Goal: Information Seeking & Learning: Learn about a topic

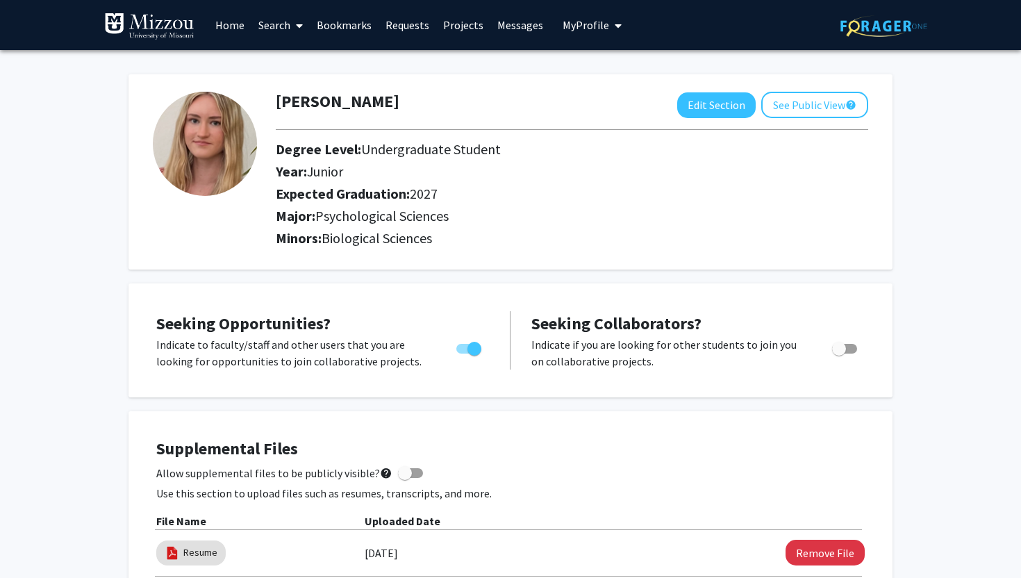
click at [504, 29] on link "Messages" at bounding box center [520, 25] width 60 height 49
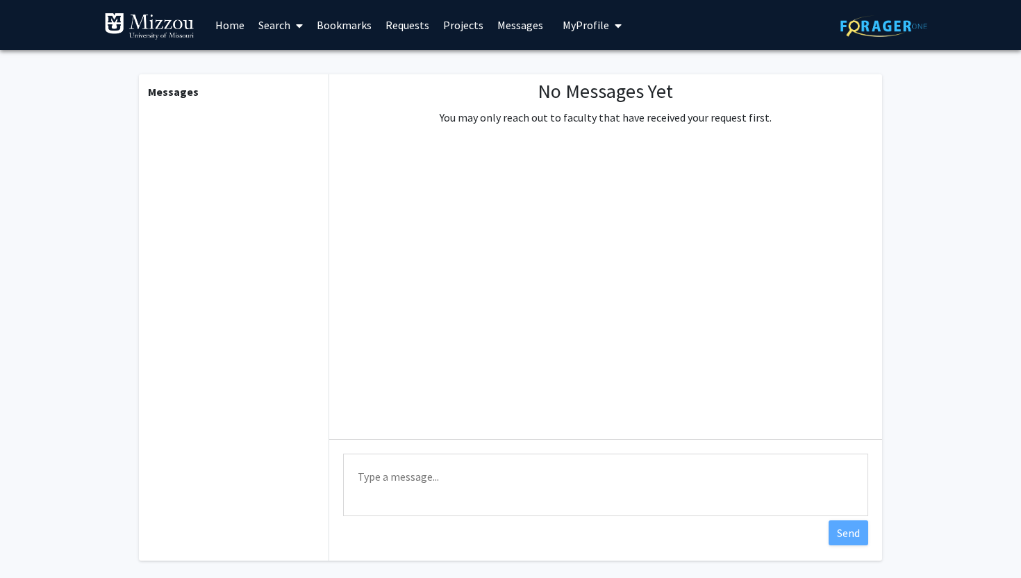
click at [460, 24] on link "Projects" at bounding box center [463, 25] width 54 height 49
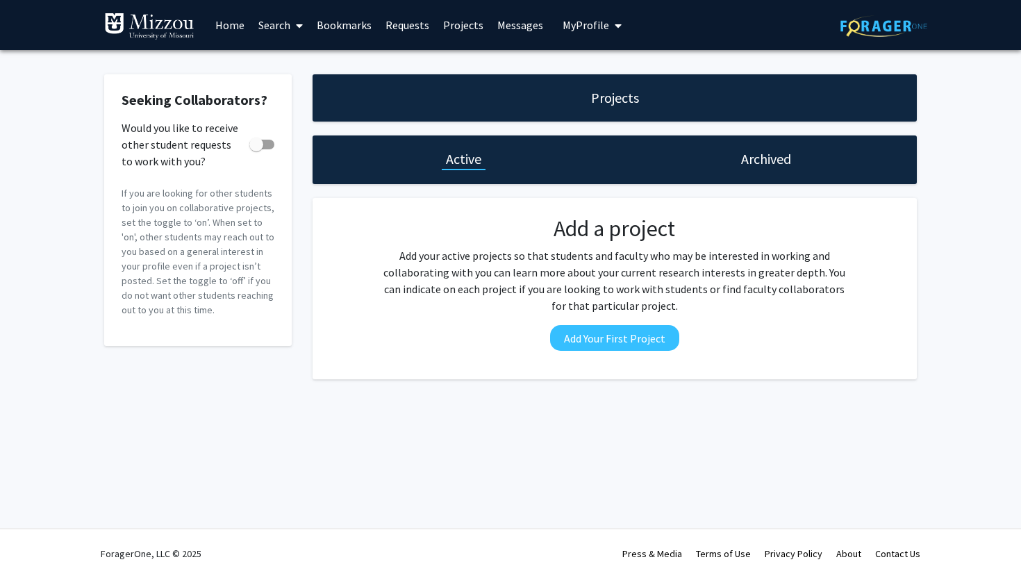
click at [398, 28] on link "Requests" at bounding box center [407, 25] width 58 height 49
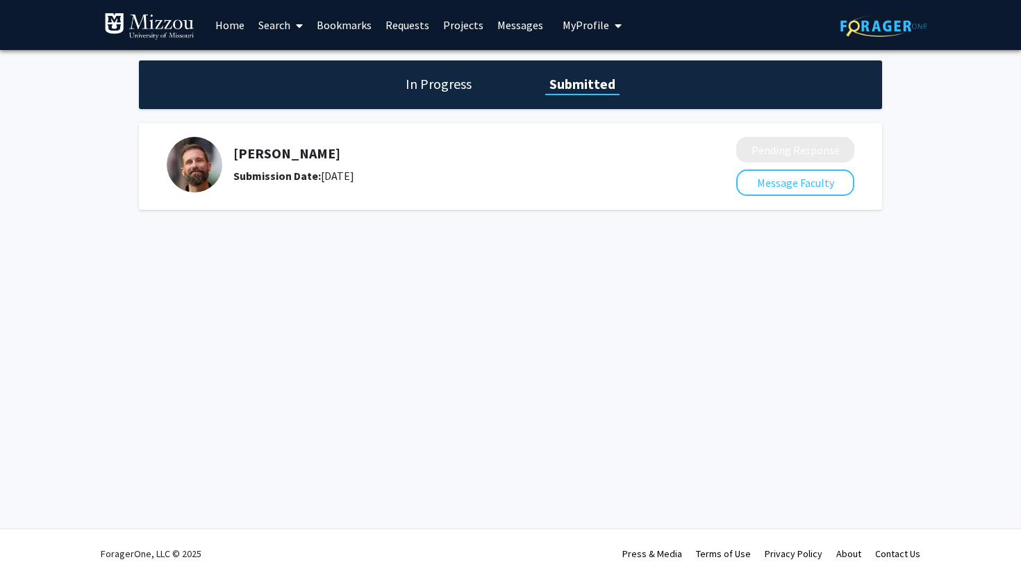
click at [355, 27] on link "Bookmarks" at bounding box center [344, 25] width 69 height 49
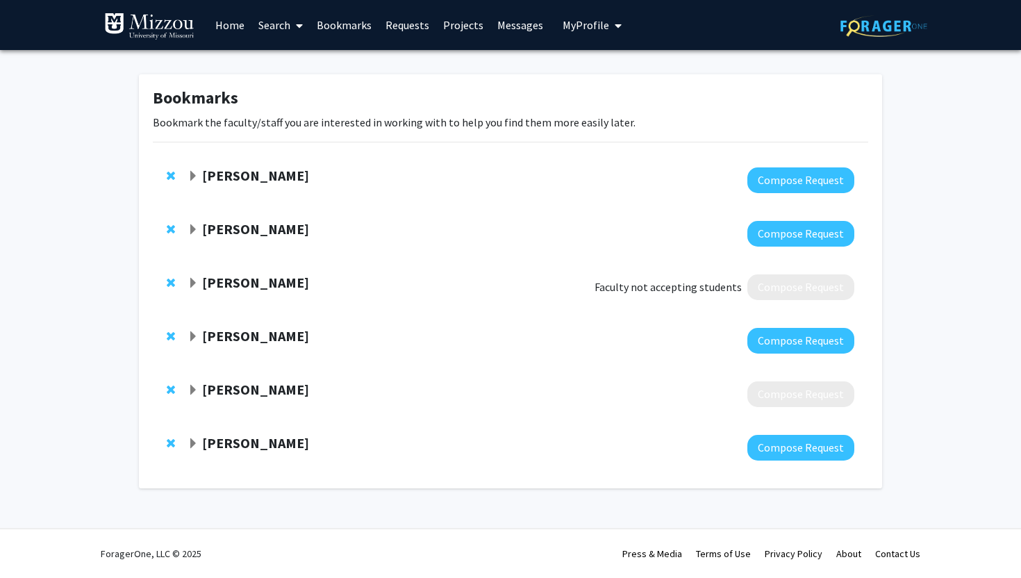
click at [170, 280] on span "Remove Roberto Ulises Cofresí-Bonilla from bookmarks" at bounding box center [171, 282] width 8 height 11
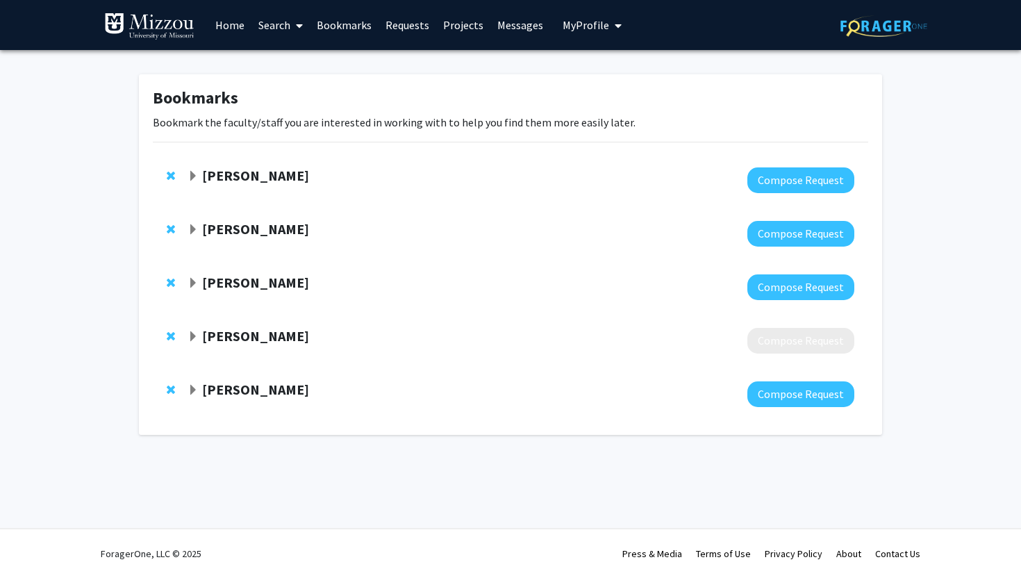
click at [172, 335] on span "Remove Andrea Wycoff from bookmarks" at bounding box center [171, 335] width 8 height 11
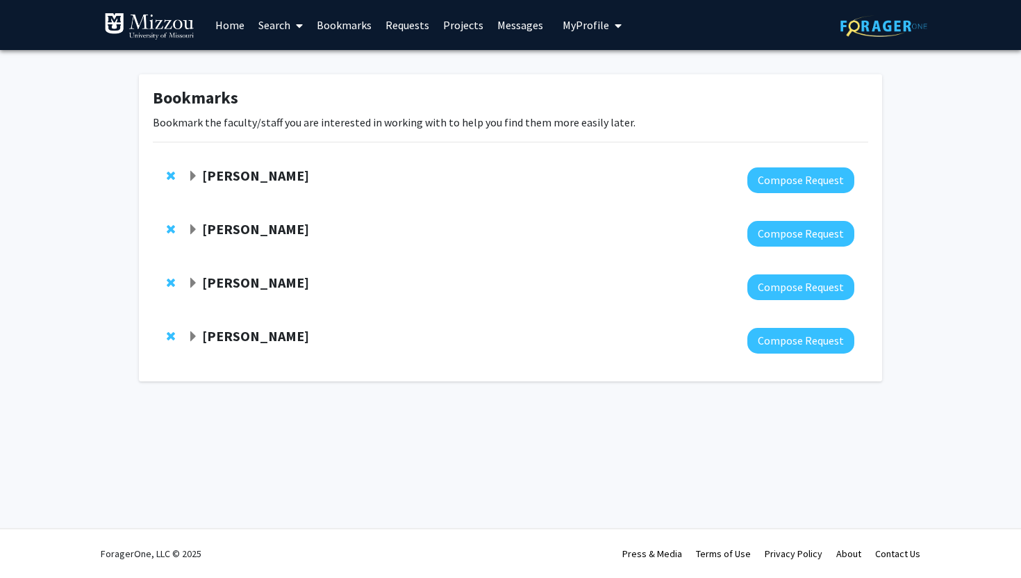
click at [193, 280] on span "Expand Brett Froeliger Bookmark" at bounding box center [192, 283] width 11 height 11
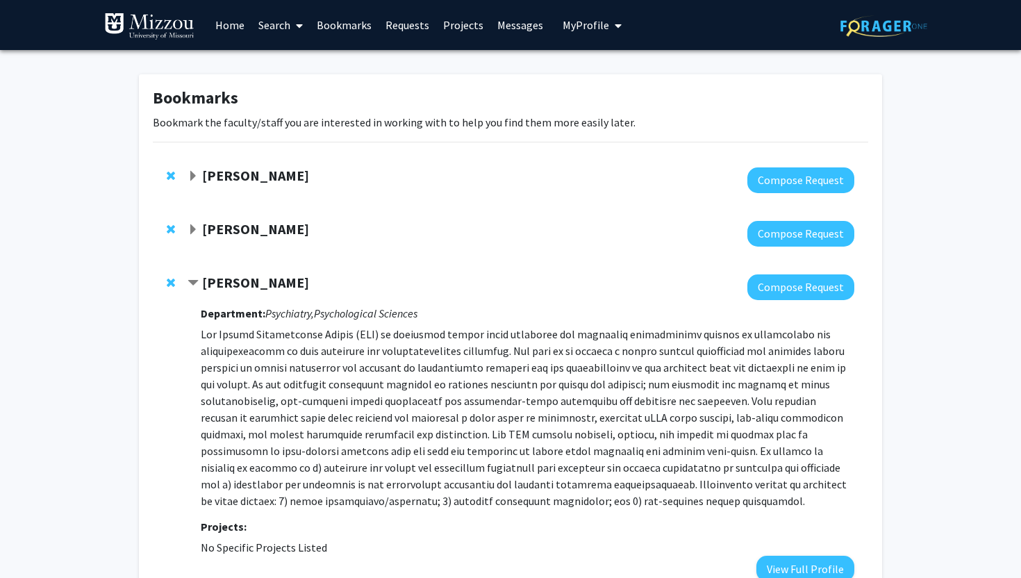
click at [172, 280] on span "Remove Brett Froeliger from bookmarks" at bounding box center [171, 282] width 8 height 11
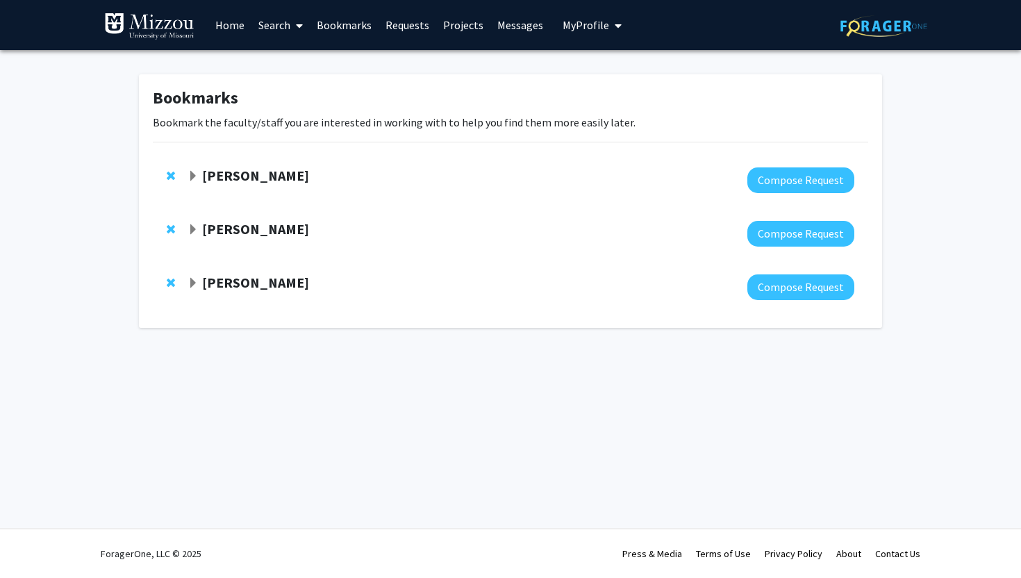
click at [194, 281] on span "Expand David Beversdorf Bookmark" at bounding box center [192, 283] width 11 height 11
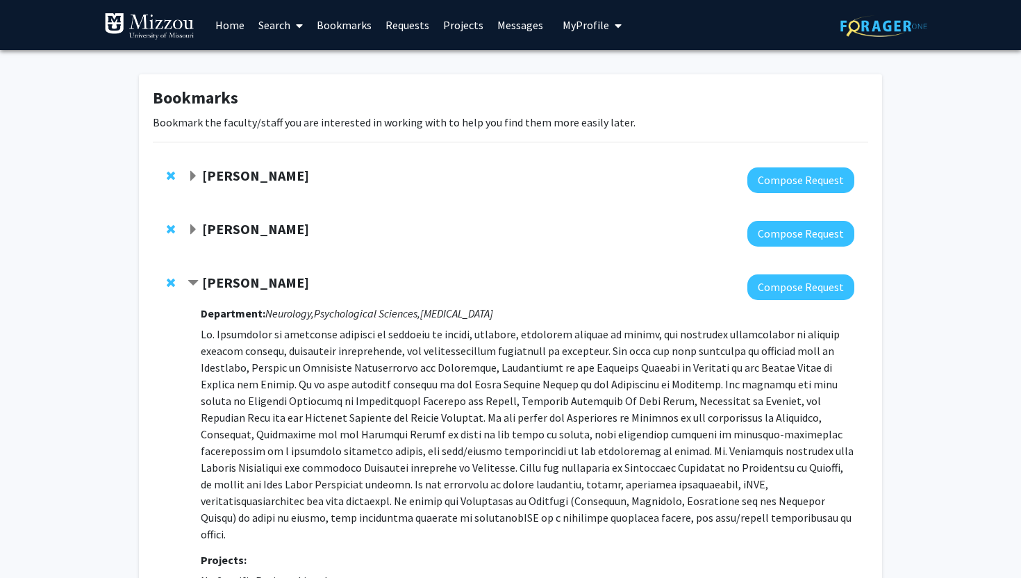
click at [194, 281] on span "Contract David Beversdorf Bookmark" at bounding box center [192, 283] width 11 height 11
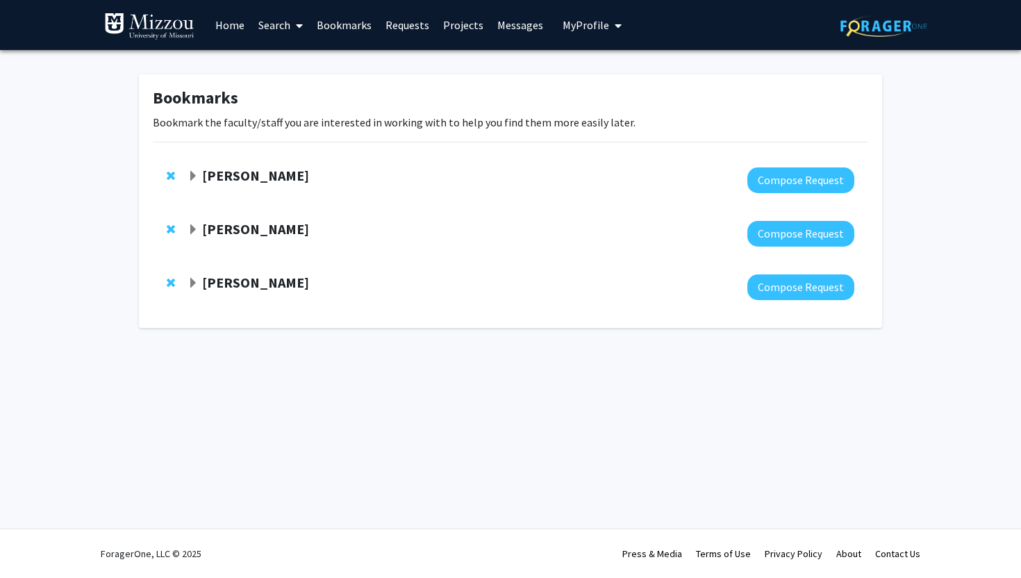
click at [226, 28] on link "Home" at bounding box center [229, 25] width 43 height 49
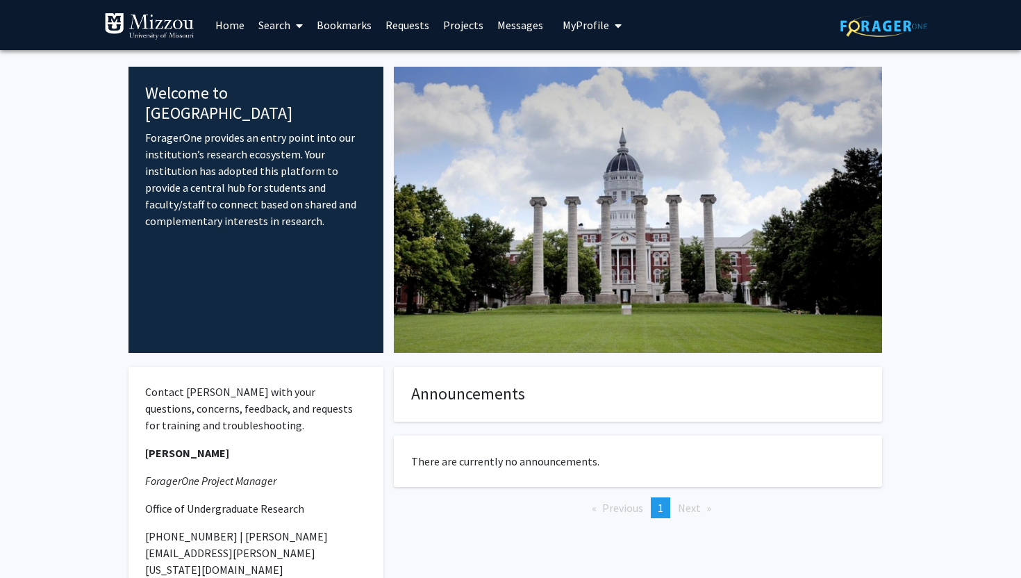
click at [268, 23] on link "Search" at bounding box center [280, 25] width 58 height 49
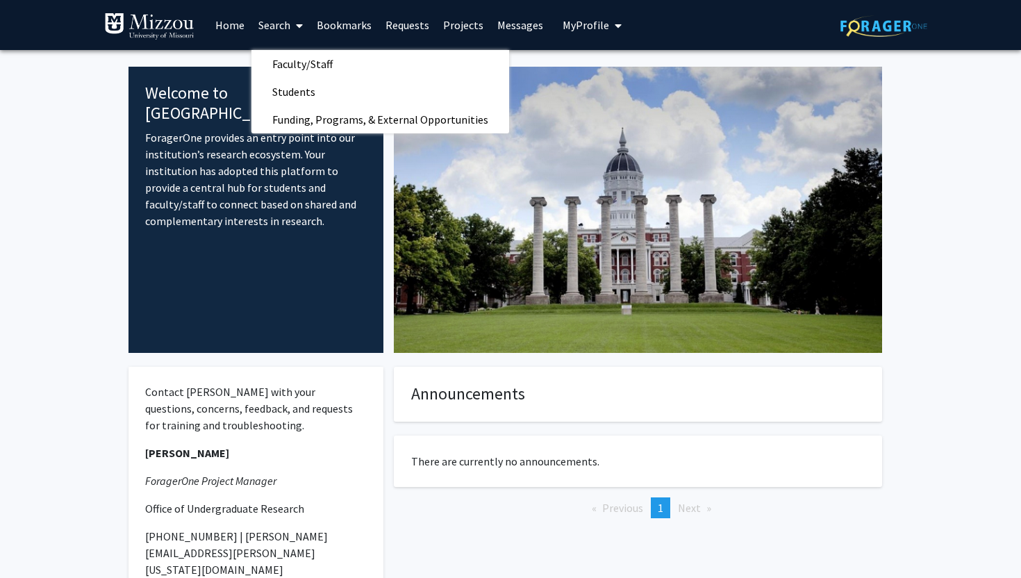
click at [328, 26] on link "Bookmarks" at bounding box center [344, 25] width 69 height 49
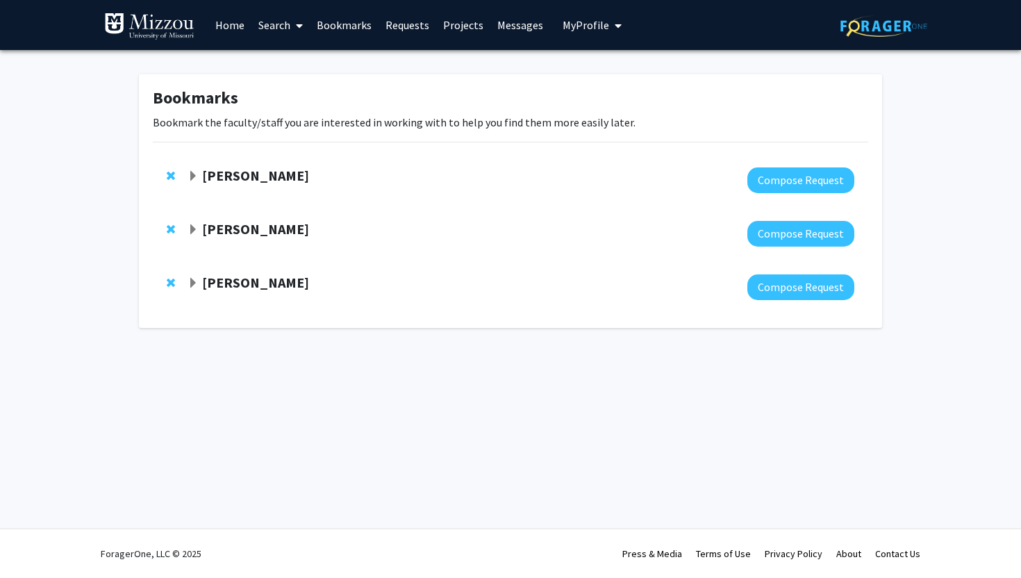
click at [397, 28] on link "Requests" at bounding box center [407, 25] width 58 height 49
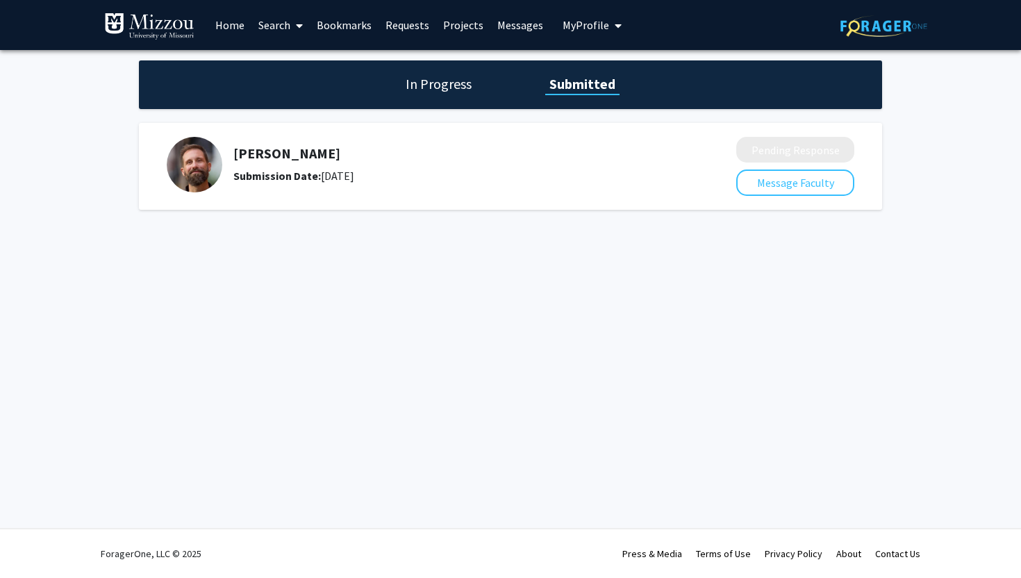
click at [351, 29] on link "Bookmarks" at bounding box center [344, 25] width 69 height 49
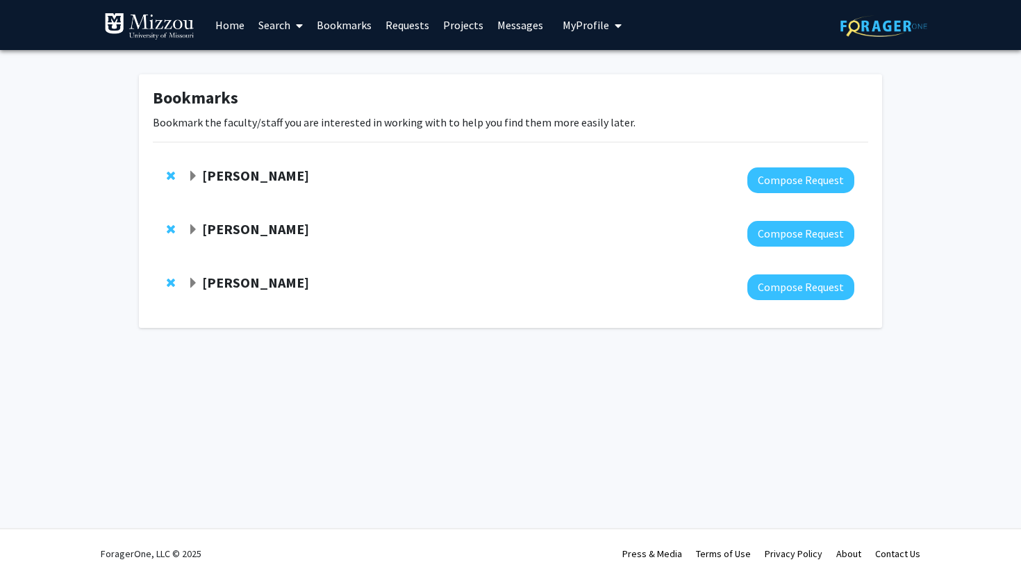
click at [274, 30] on link "Search" at bounding box center [280, 25] width 58 height 49
click at [233, 28] on link "Home" at bounding box center [229, 25] width 43 height 49
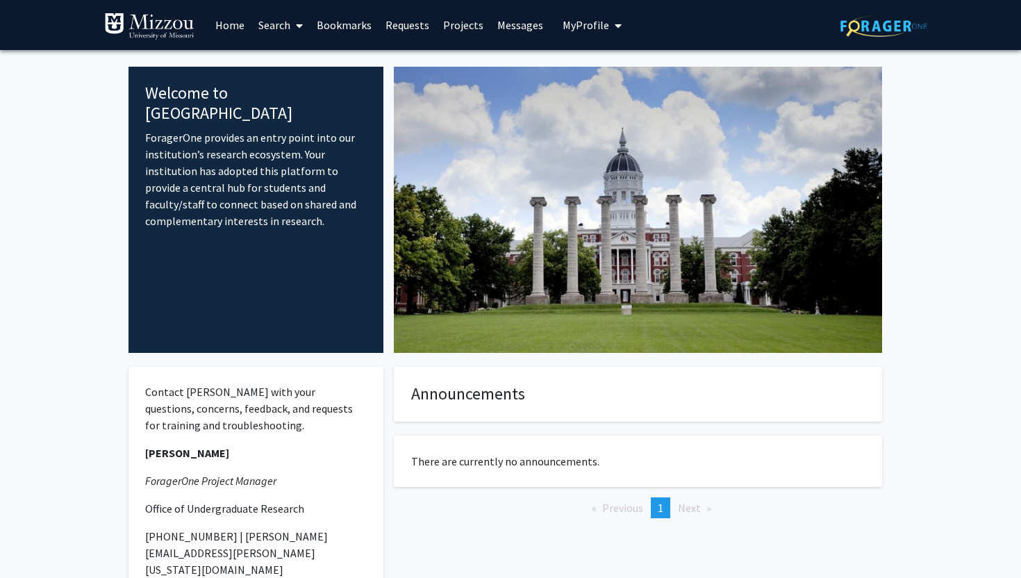
click at [465, 24] on link "Projects" at bounding box center [463, 25] width 54 height 49
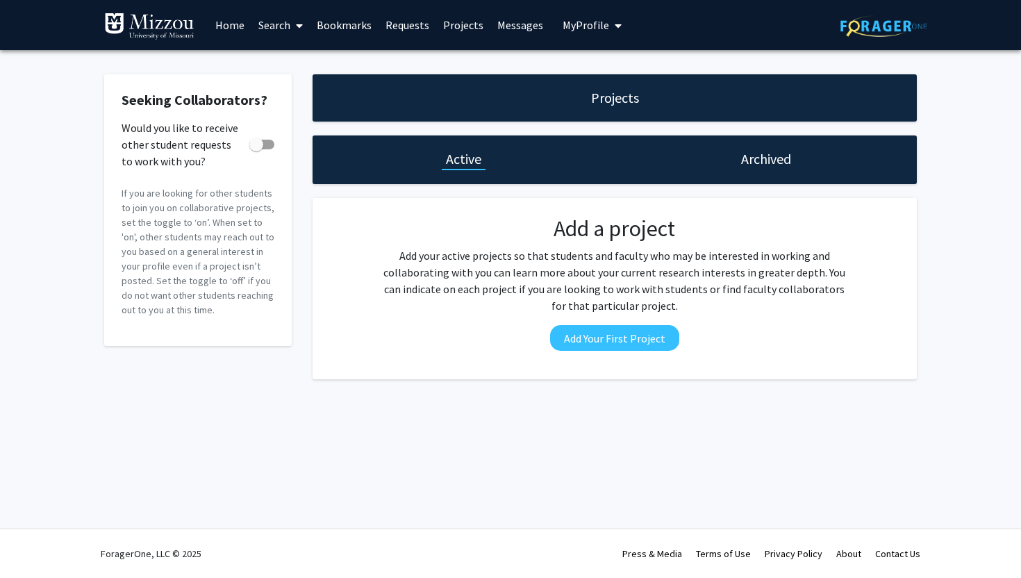
click at [586, 25] on span "My Profile" at bounding box center [585, 25] width 47 height 14
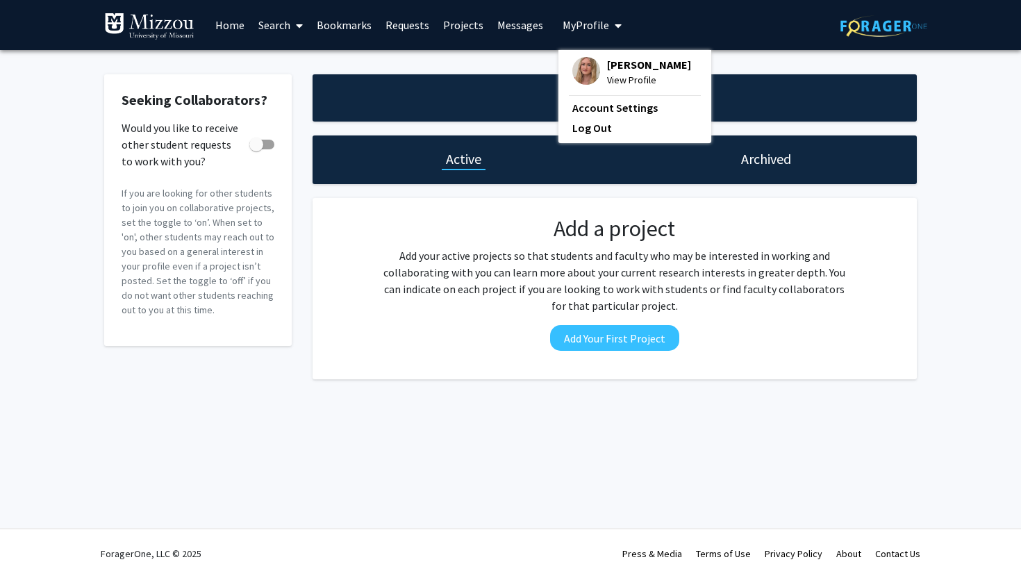
click at [231, 26] on link "Home" at bounding box center [229, 25] width 43 height 49
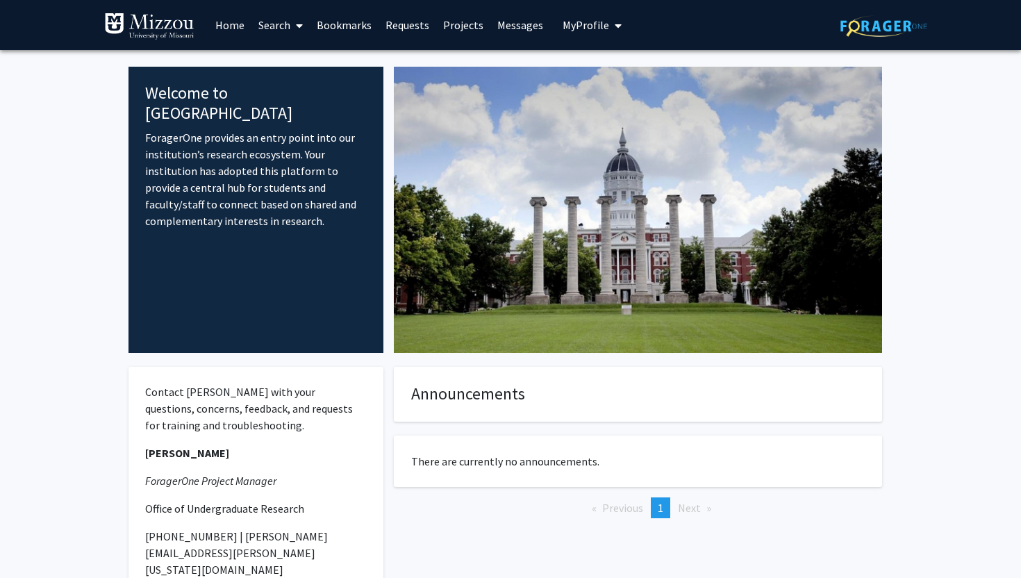
click at [351, 34] on link "Bookmarks" at bounding box center [344, 25] width 69 height 49
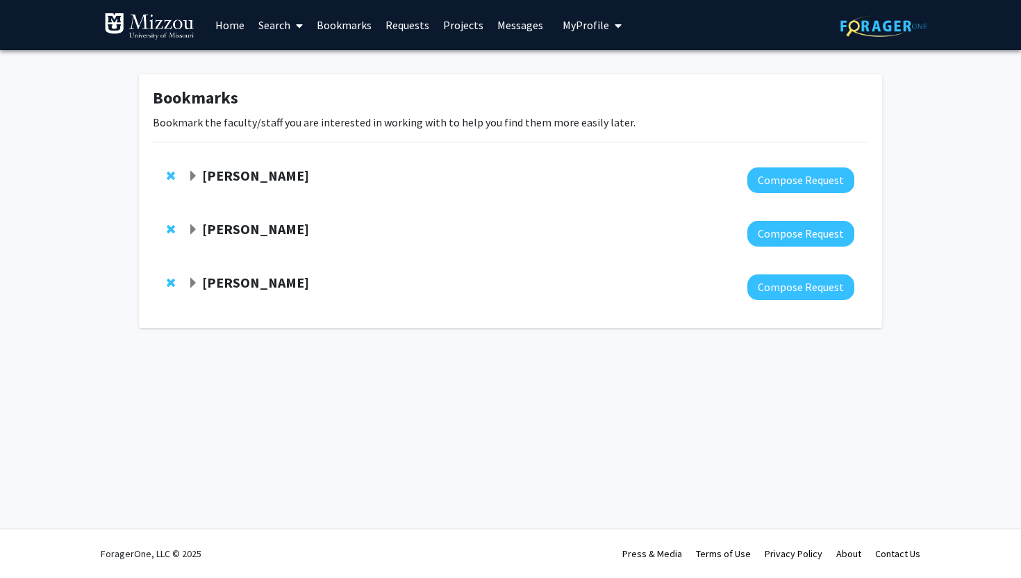
click at [276, 27] on link "Search" at bounding box center [280, 25] width 58 height 49
click at [307, 61] on span "Faculty/Staff" at bounding box center [302, 64] width 102 height 28
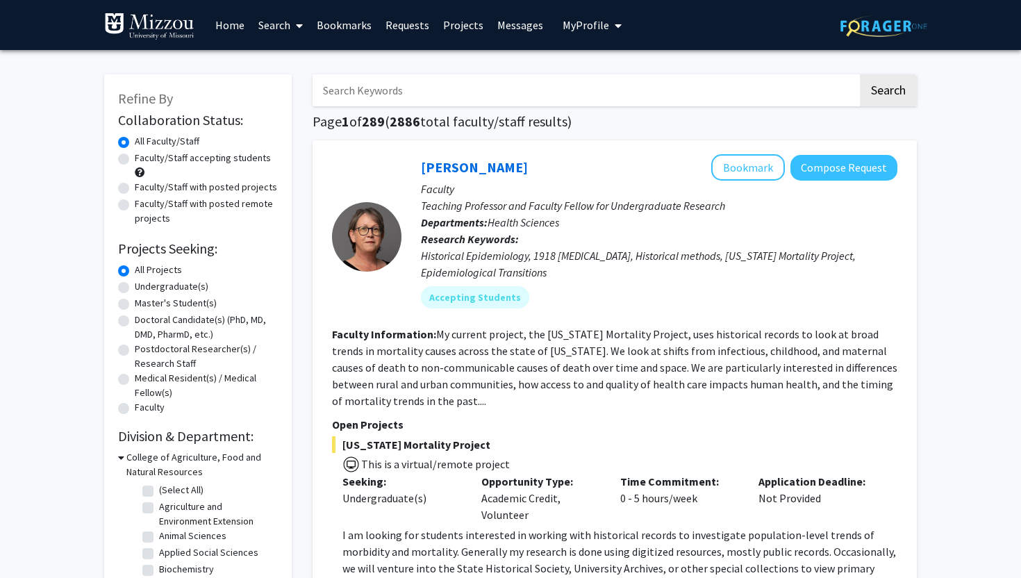
click at [135, 163] on label "Faculty/Staff accepting students" at bounding box center [203, 158] width 136 height 15
click at [135, 160] on input "Faculty/Staff accepting students" at bounding box center [139, 155] width 9 height 9
radio input "true"
click at [451, 99] on input "Search Keywords" at bounding box center [584, 90] width 545 height 32
type input "biology"
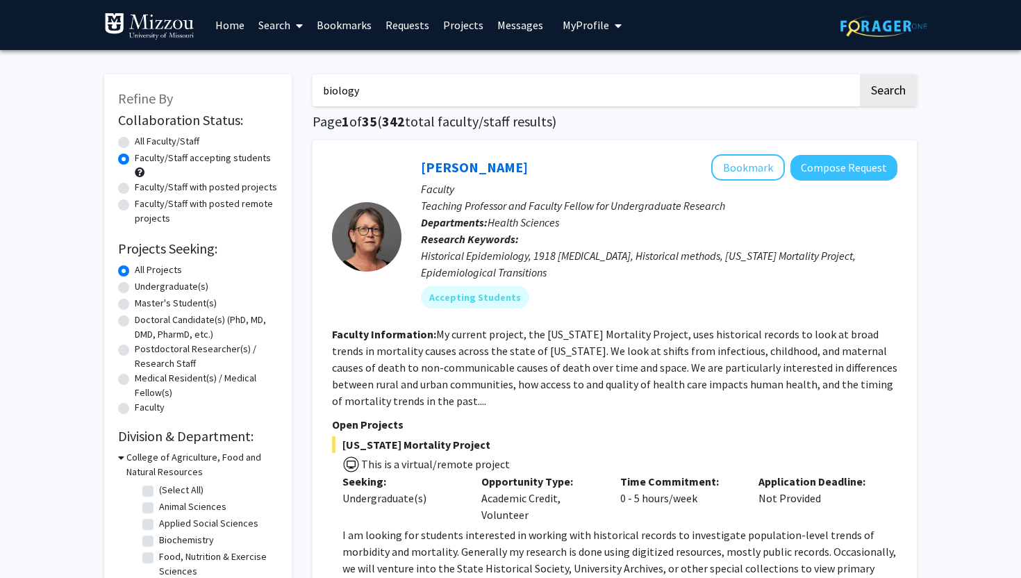
click at [859, 74] on button "Search" at bounding box center [887, 90] width 57 height 32
radio input "true"
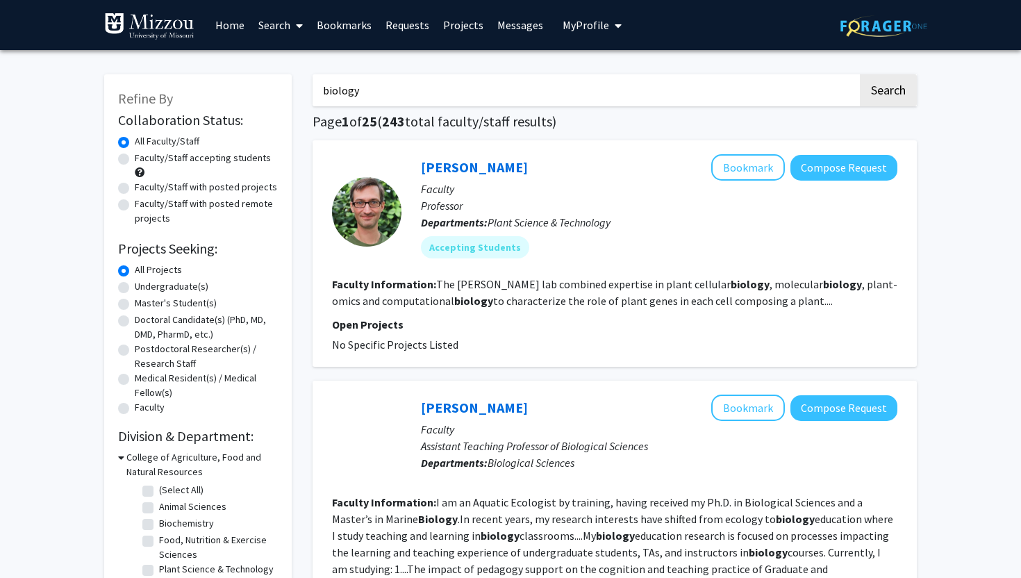
click at [135, 287] on label "Undergraduate(s)" at bounding box center [172, 286] width 74 height 15
click at [135, 287] on input "Undergraduate(s)" at bounding box center [139, 283] width 9 height 9
radio input "true"
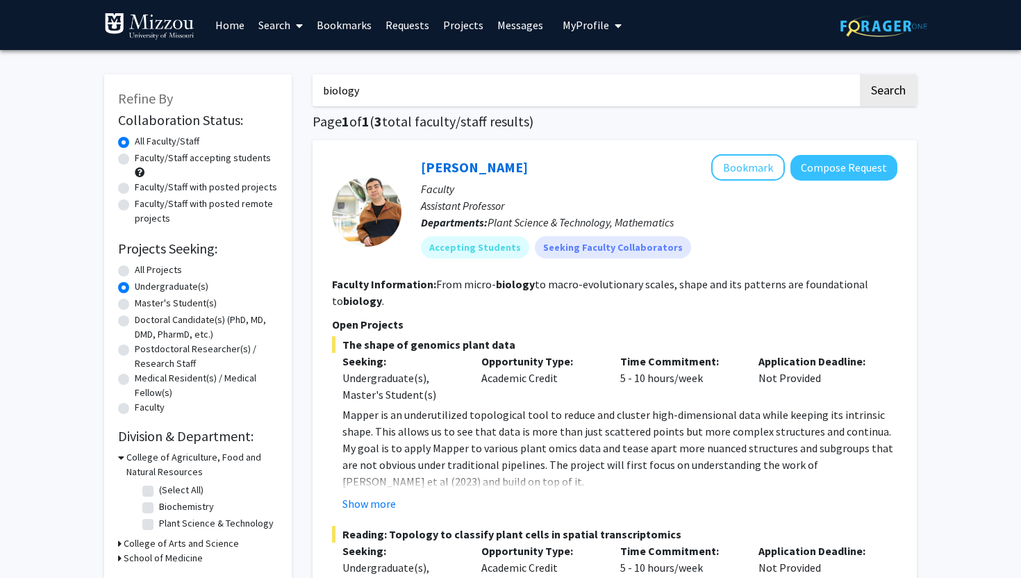
click at [135, 269] on label "All Projects" at bounding box center [158, 269] width 47 height 15
click at [135, 269] on input "All Projects" at bounding box center [139, 266] width 9 height 9
radio input "true"
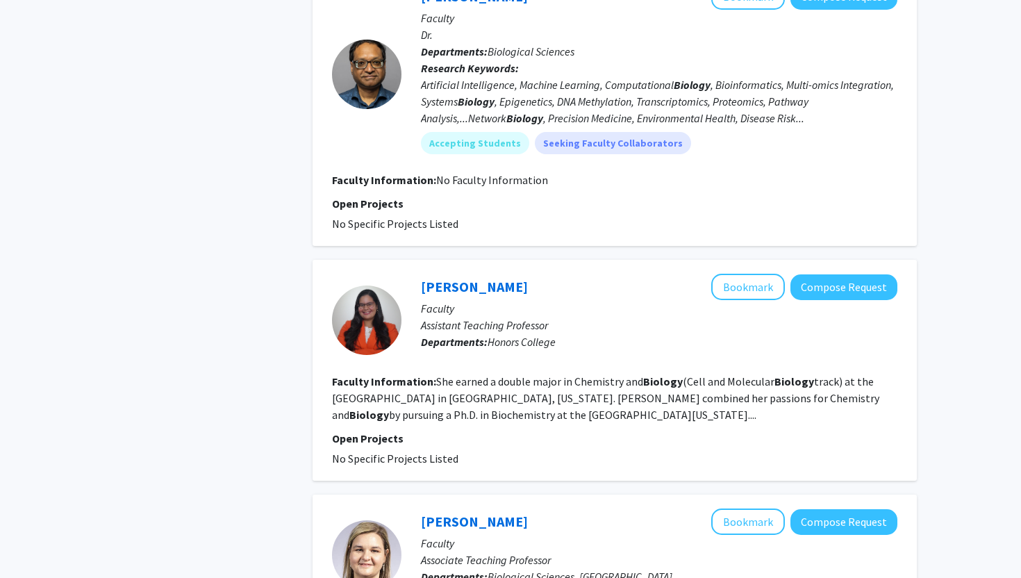
scroll to position [2123, 0]
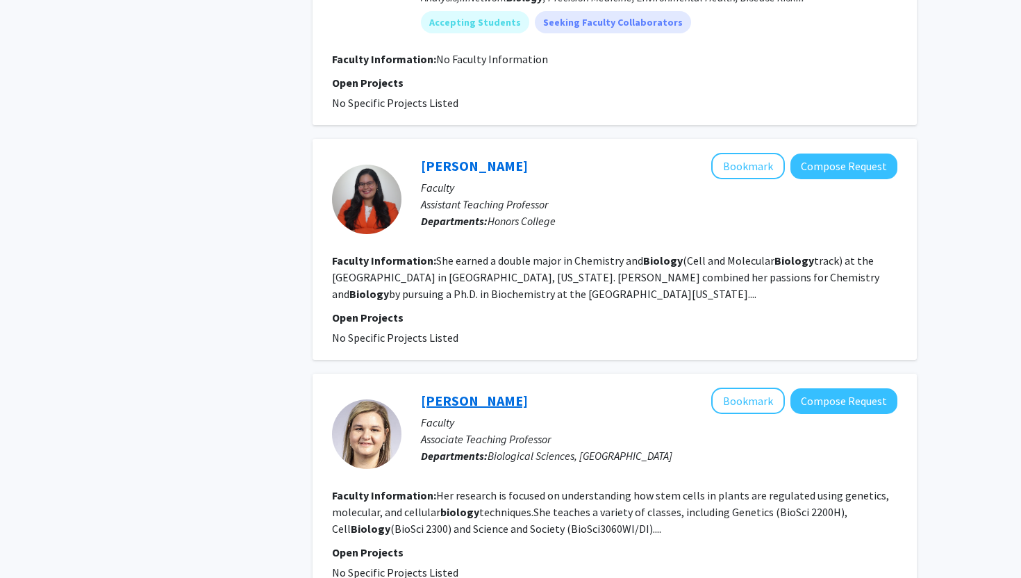
click at [458, 392] on link "[PERSON_NAME]" at bounding box center [474, 400] width 107 height 17
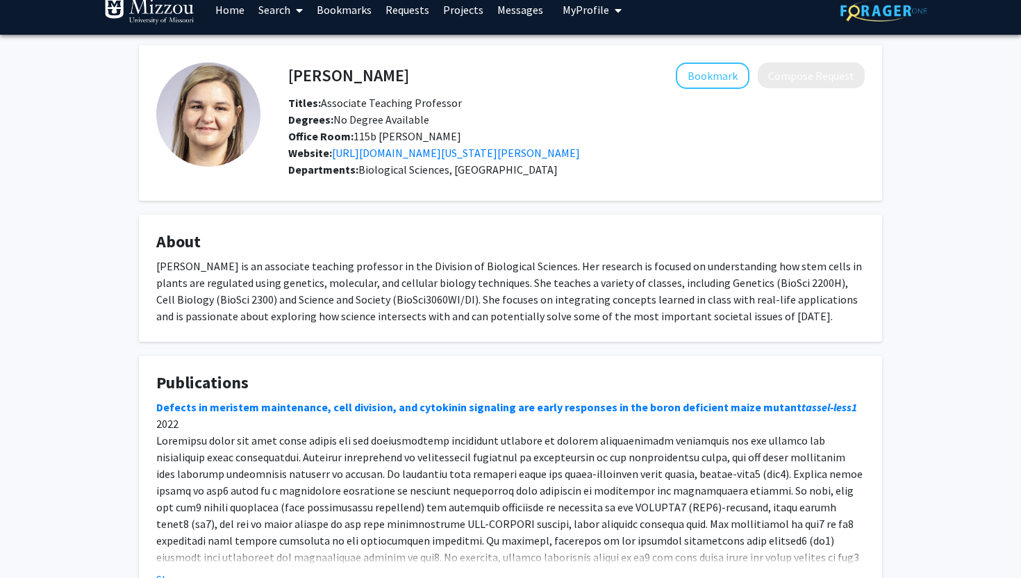
scroll to position [6, 0]
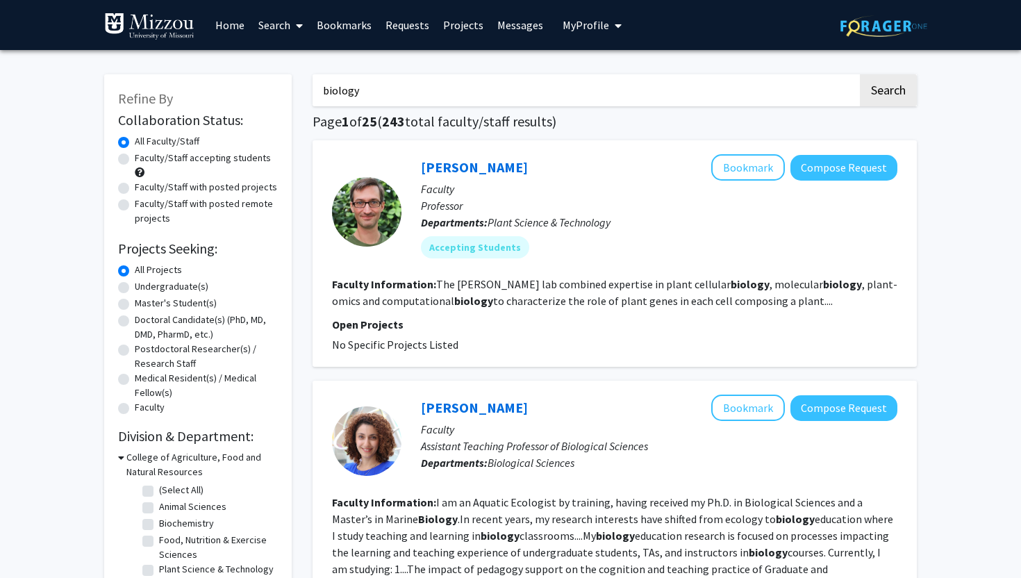
drag, startPoint x: 381, startPoint y: 92, endPoint x: 314, endPoint y: 88, distance: 67.4
click at [314, 90] on input "biology" at bounding box center [584, 90] width 545 height 32
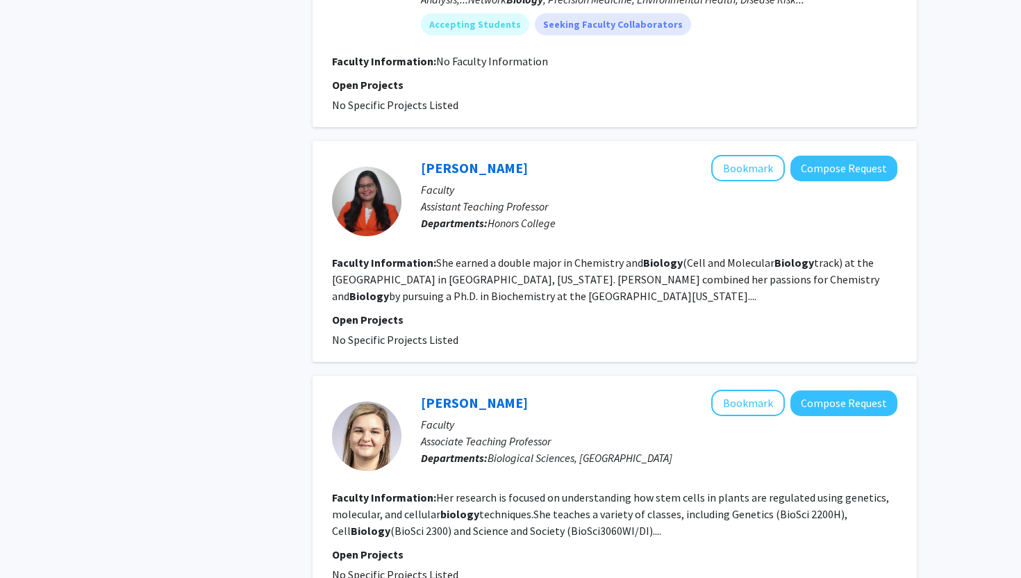
scroll to position [2260, 0]
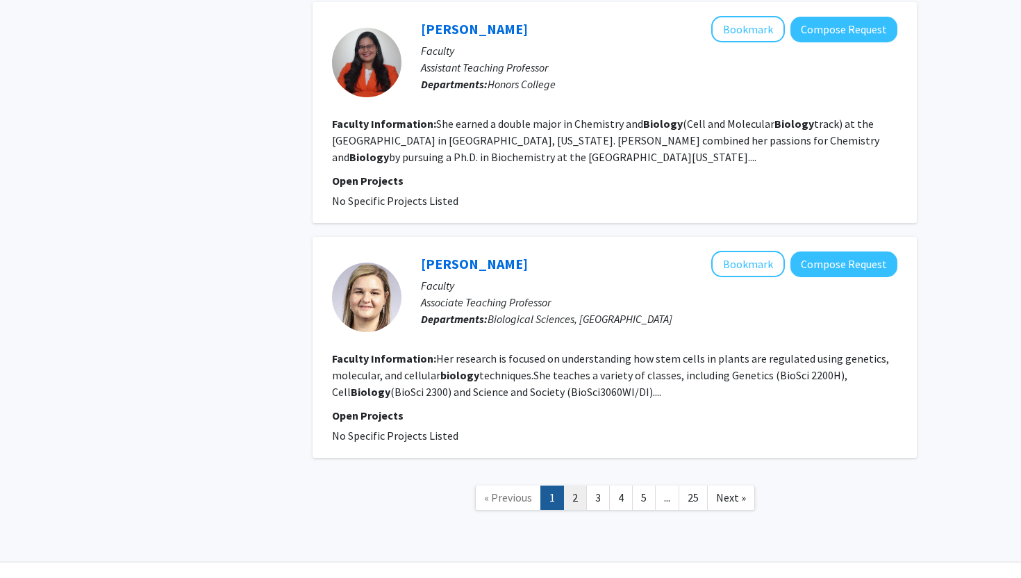
click at [575, 485] on link "2" at bounding box center [575, 497] width 24 height 24
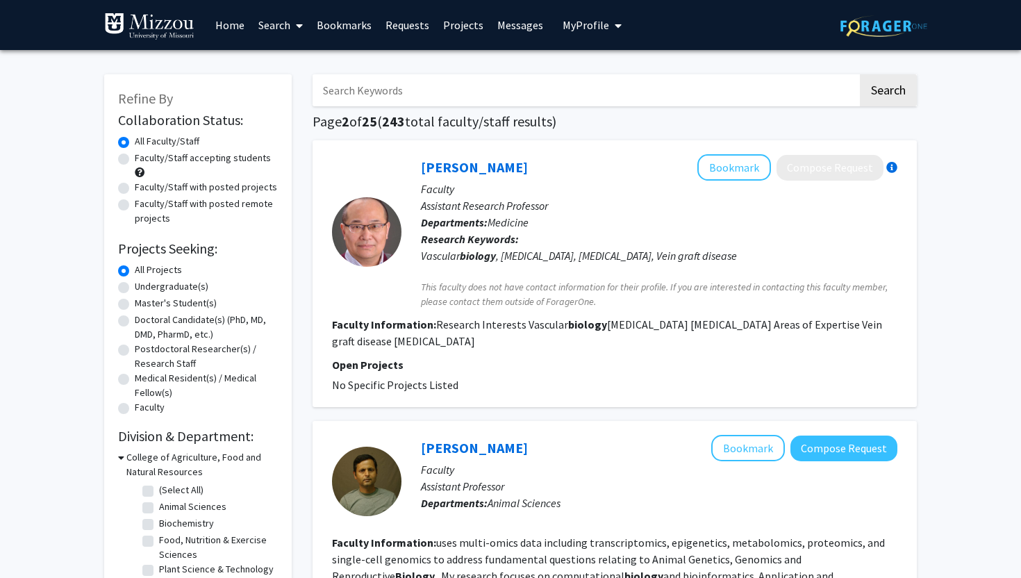
click at [383, 94] on input "Search Keywords" at bounding box center [584, 90] width 545 height 32
type input "psychology"
click at [458, 94] on input "psychology" at bounding box center [584, 90] width 545 height 32
click at [859, 74] on button "Search" at bounding box center [887, 90] width 57 height 32
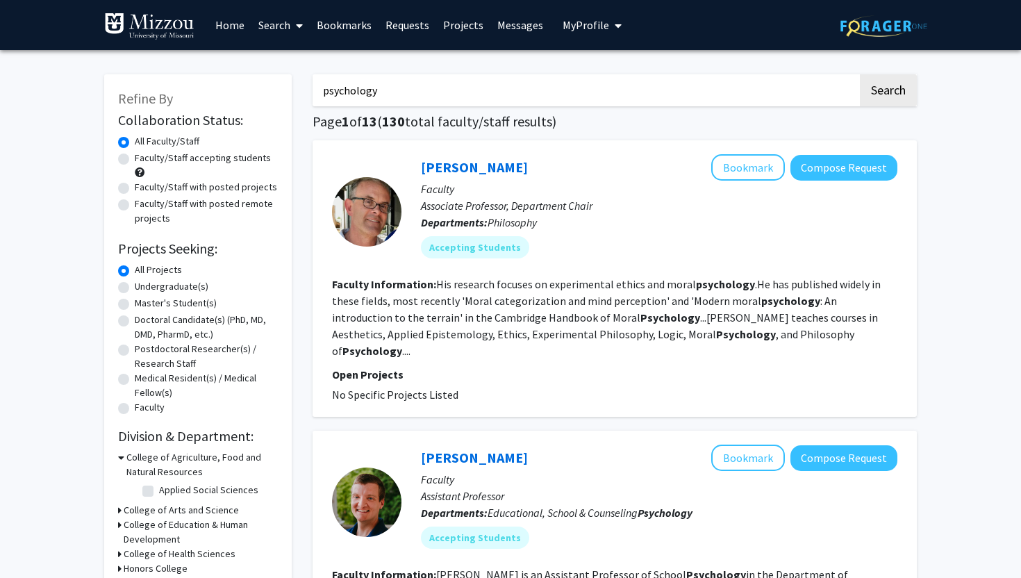
click at [135, 159] on label "Faculty/Staff accepting students" at bounding box center [203, 158] width 136 height 15
click at [135, 159] on input "Faculty/Staff accepting students" at bounding box center [139, 155] width 9 height 9
radio input "true"
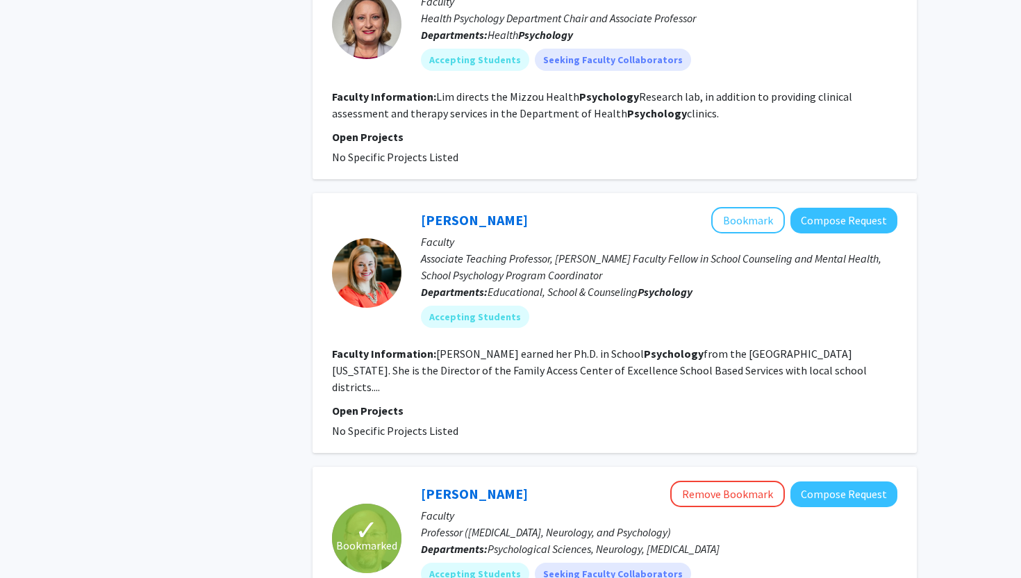
scroll to position [2388, 0]
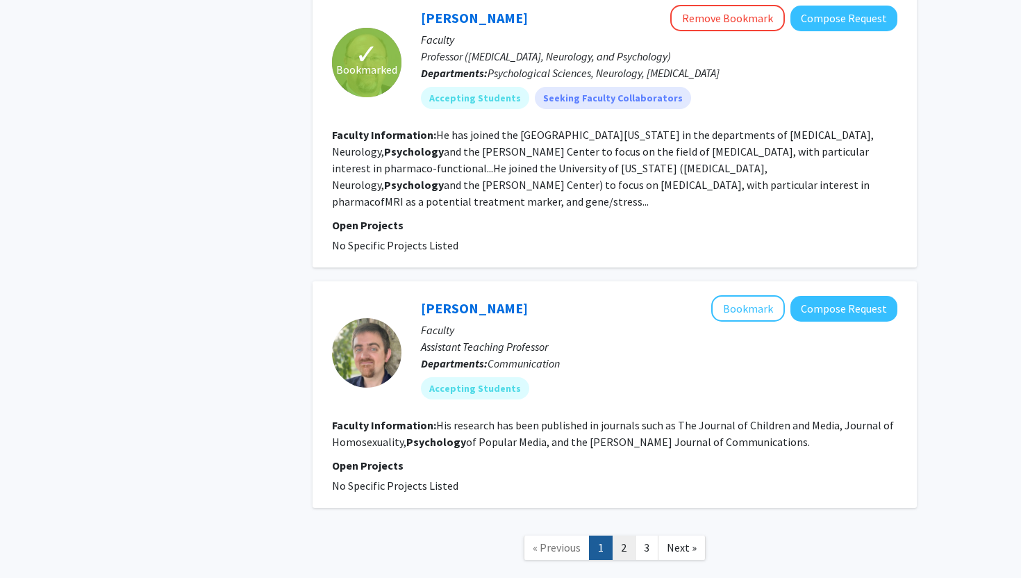
click at [619, 535] on link "2" at bounding box center [624, 547] width 24 height 24
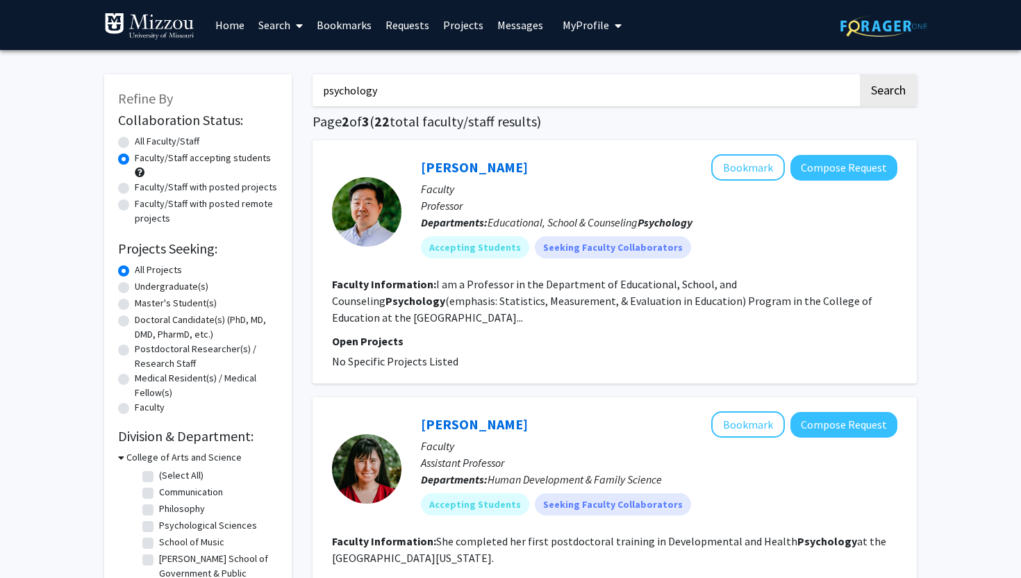
drag, startPoint x: 380, startPoint y: 97, endPoint x: 291, endPoint y: 99, distance: 89.6
type input "psychiatry"
click at [859, 74] on button "Search" at bounding box center [887, 90] width 57 height 32
radio input "true"
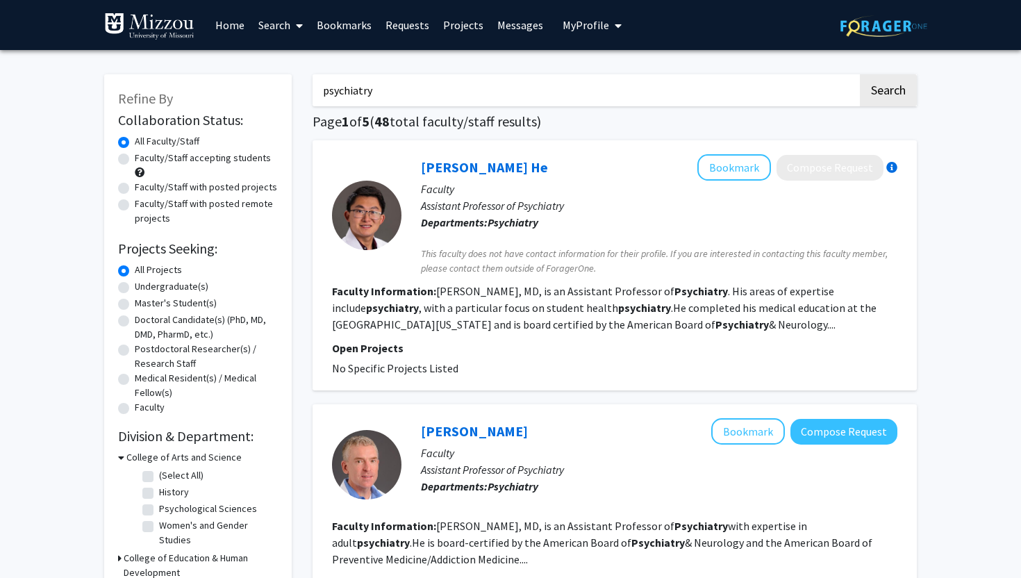
click at [135, 160] on label "Faculty/Staff accepting students" at bounding box center [203, 158] width 136 height 15
click at [135, 160] on input "Faculty/Staff accepting students" at bounding box center [139, 155] width 9 height 9
radio input "true"
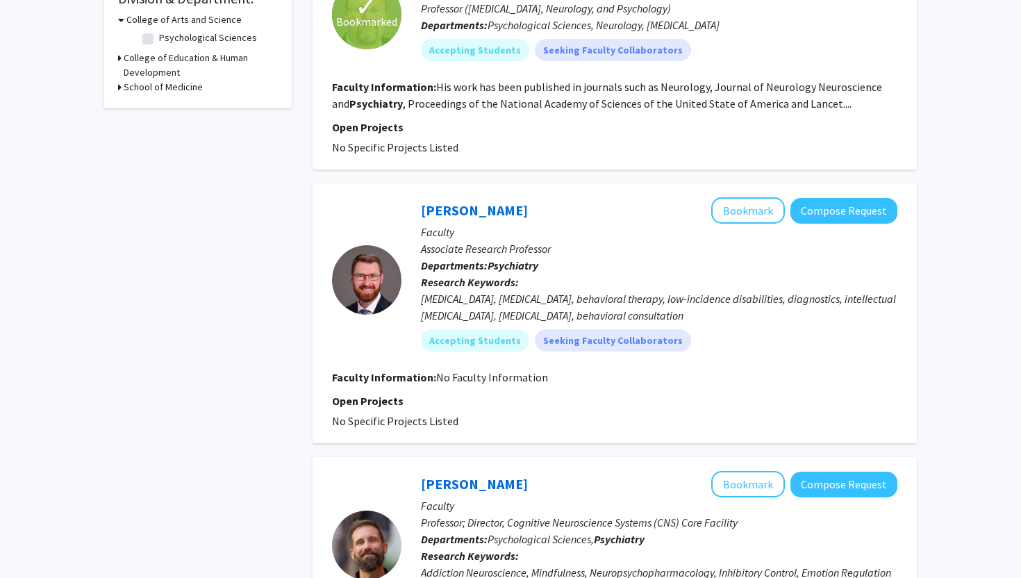
scroll to position [439, 0]
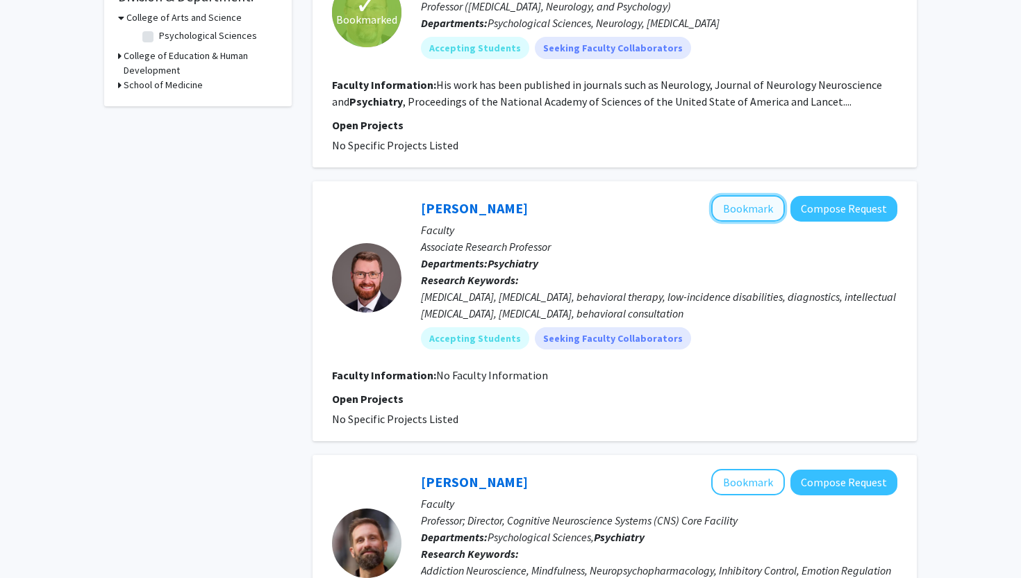
click at [744, 209] on button "Bookmark" at bounding box center [748, 208] width 74 height 26
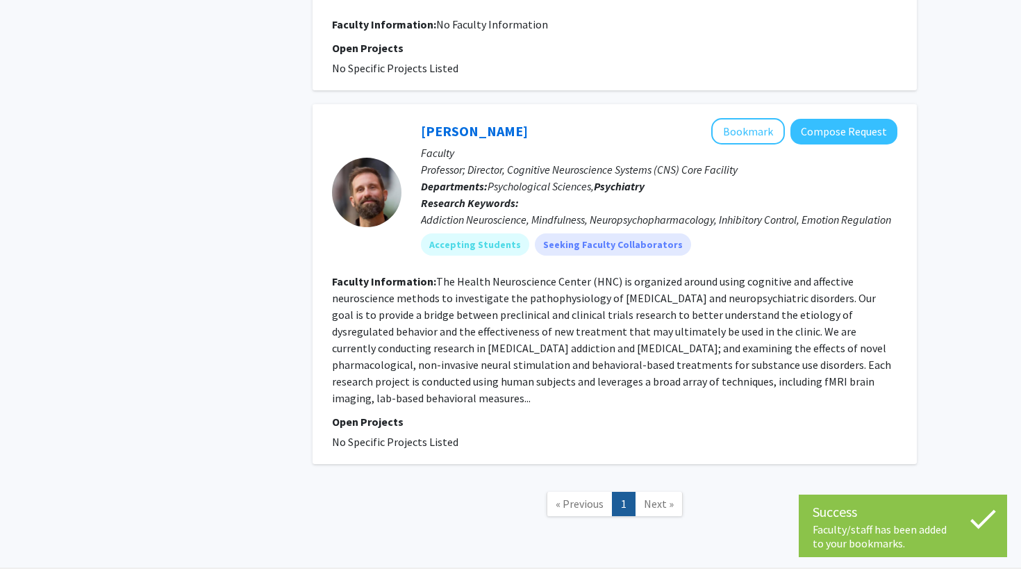
scroll to position [793, 0]
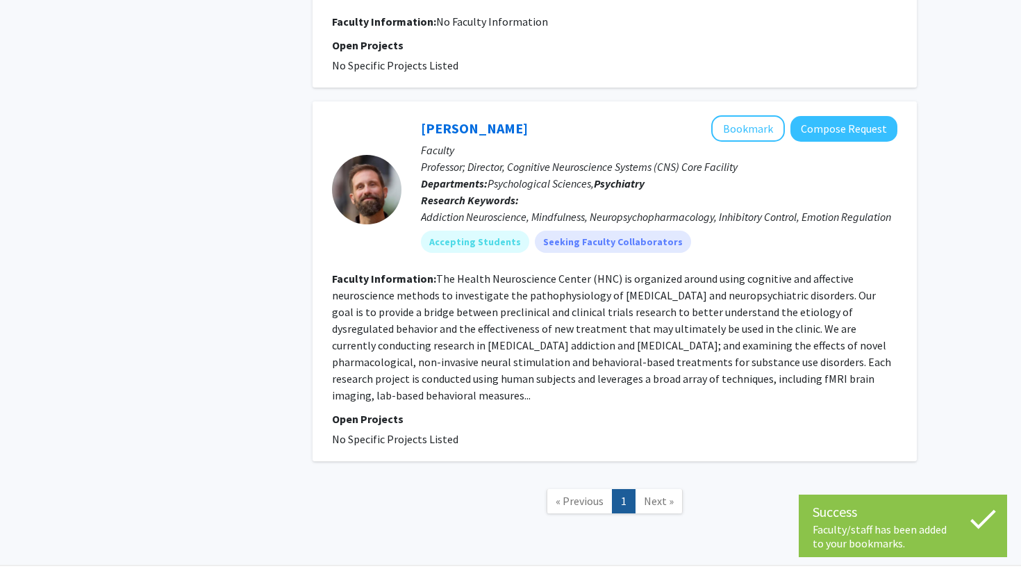
click at [652, 494] on span "Next »" at bounding box center [659, 501] width 30 height 14
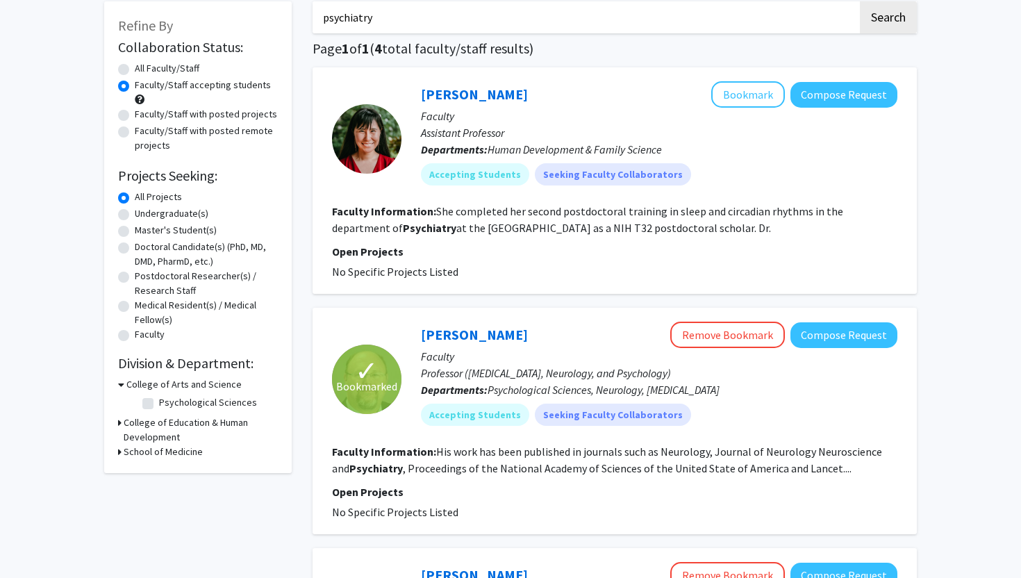
scroll to position [72, 0]
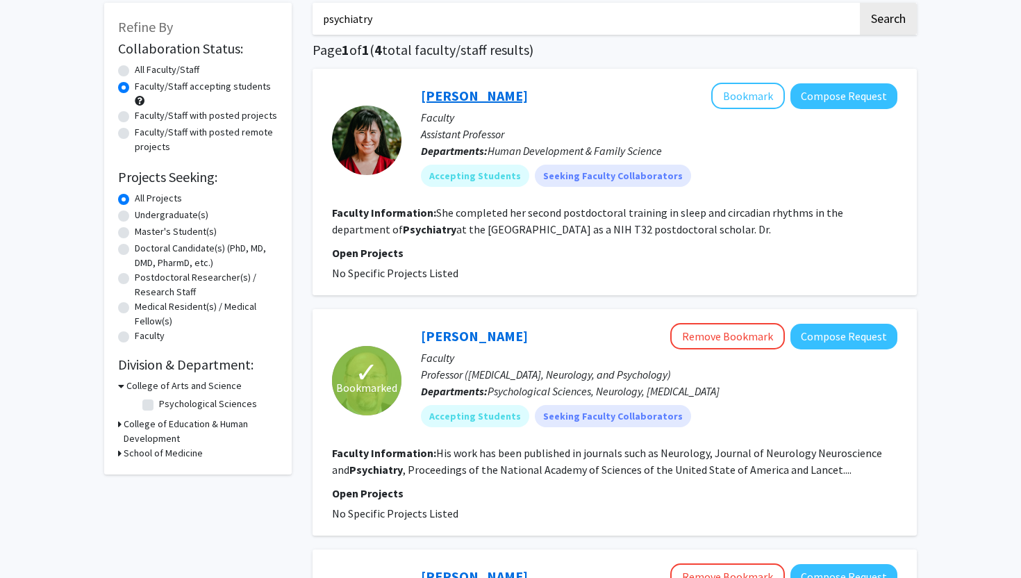
click at [436, 89] on link "[PERSON_NAME]" at bounding box center [474, 95] width 107 height 17
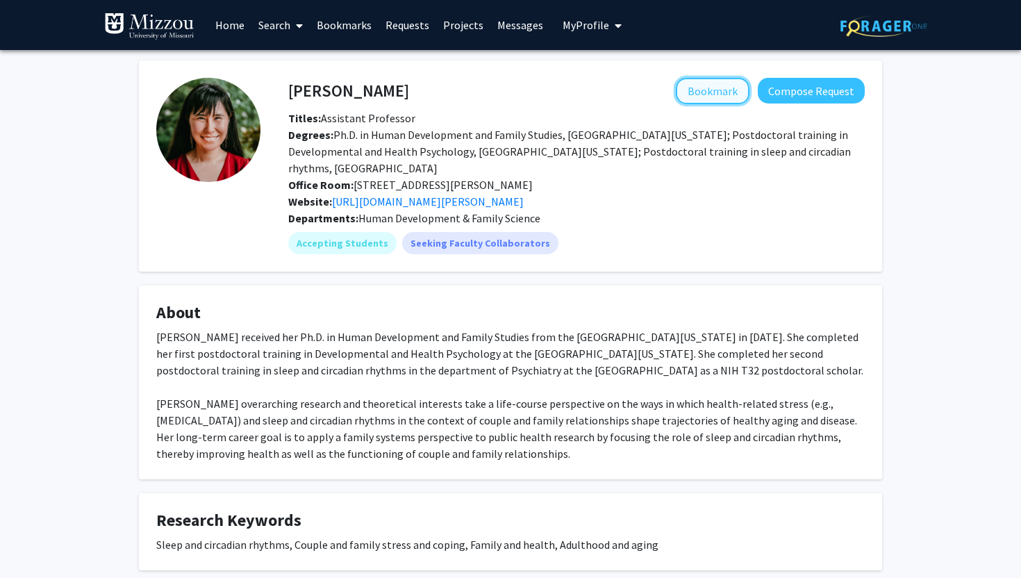
click at [720, 89] on button "Bookmark" at bounding box center [713, 91] width 74 height 26
